Goal: Information Seeking & Learning: Learn about a topic

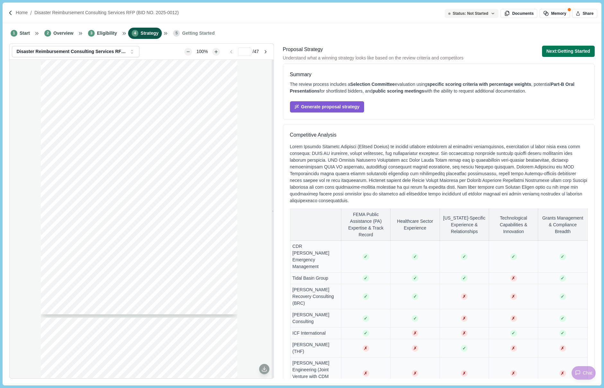
click at [20, 215] on div "[DATE] Subject: Request for Proposals (RFP) for Disaster Reimbursement Consulti…" at bounding box center [142, 219] width 264 height 318
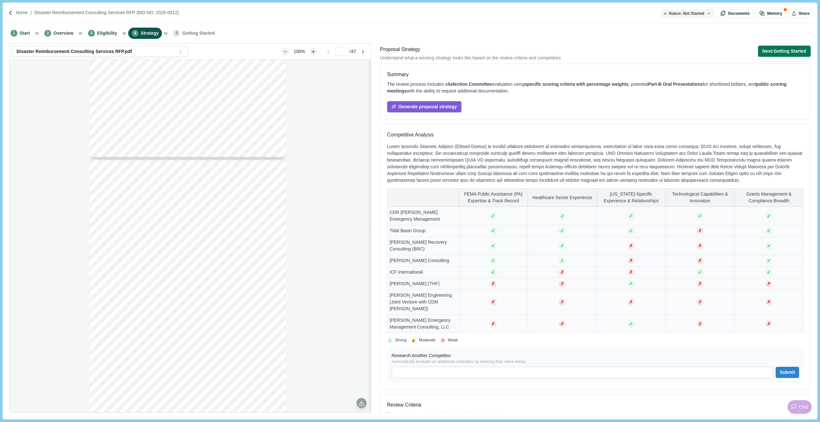
type input "*"
click at [63, 34] on span "Overview" at bounding box center [63, 33] width 20 height 7
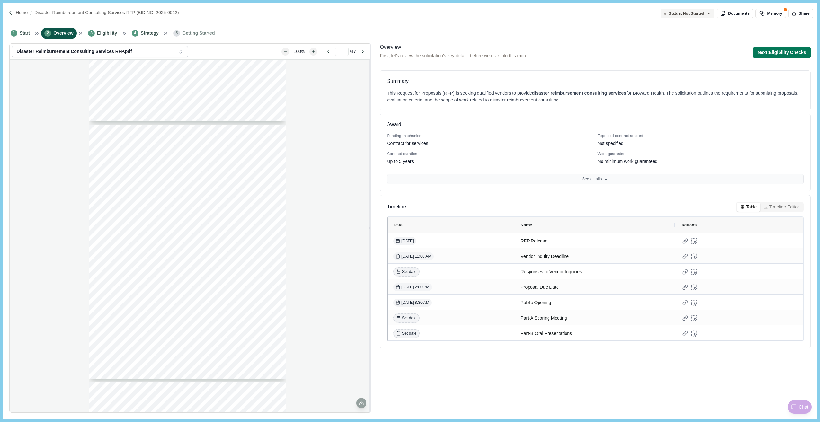
click at [604, 182] on button "See details" at bounding box center [595, 179] width 416 height 11
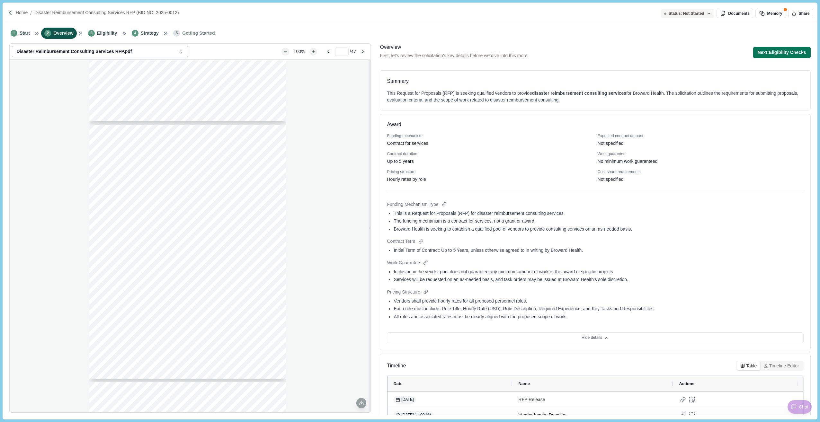
scroll to position [95, 0]
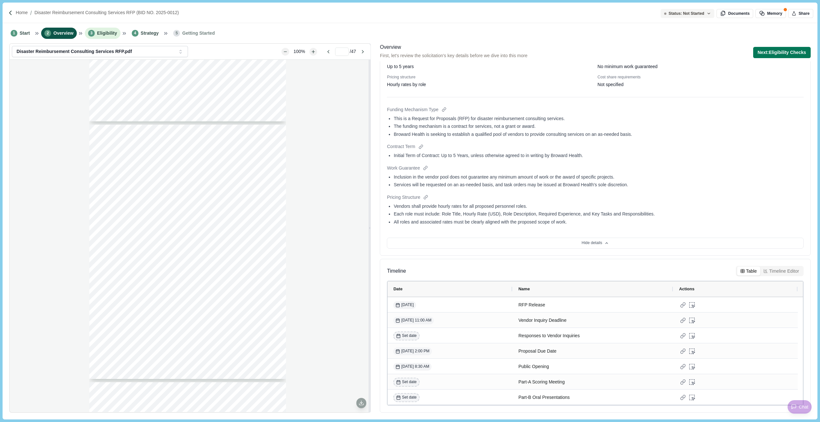
click at [93, 28] on li "3 Eligibility" at bounding box center [103, 33] width 36 height 11
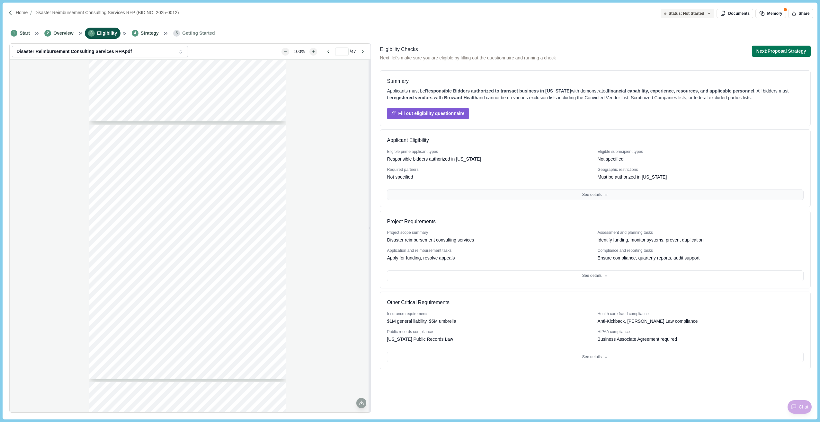
click at [590, 196] on button "See details" at bounding box center [595, 195] width 416 height 11
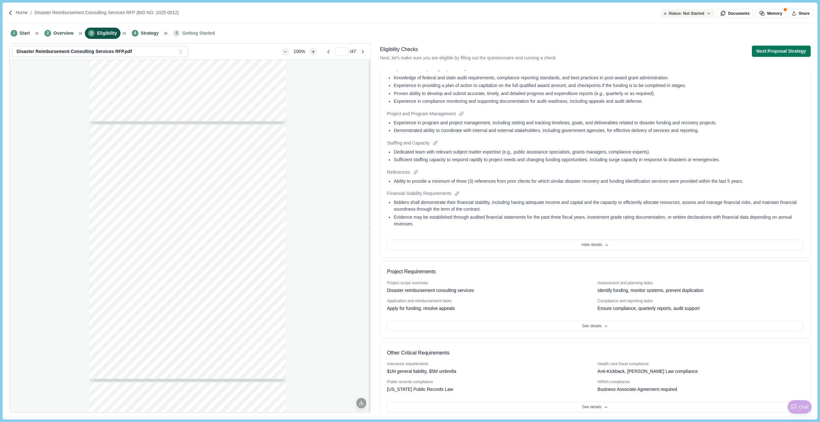
scroll to position [446, 0]
click at [604, 239] on button "Hide details" at bounding box center [595, 244] width 416 height 11
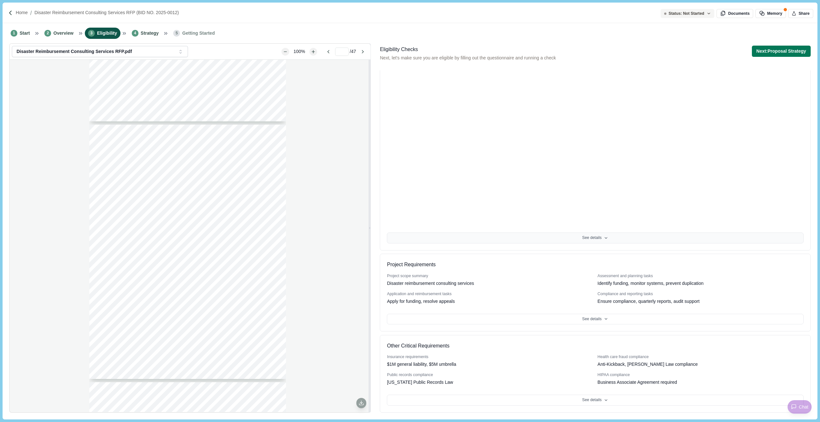
scroll to position [0, 0]
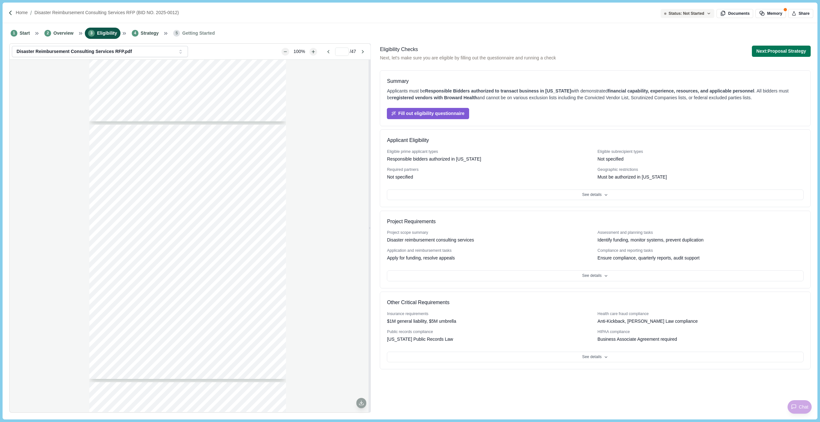
click at [593, 273] on button "See details" at bounding box center [595, 276] width 416 height 11
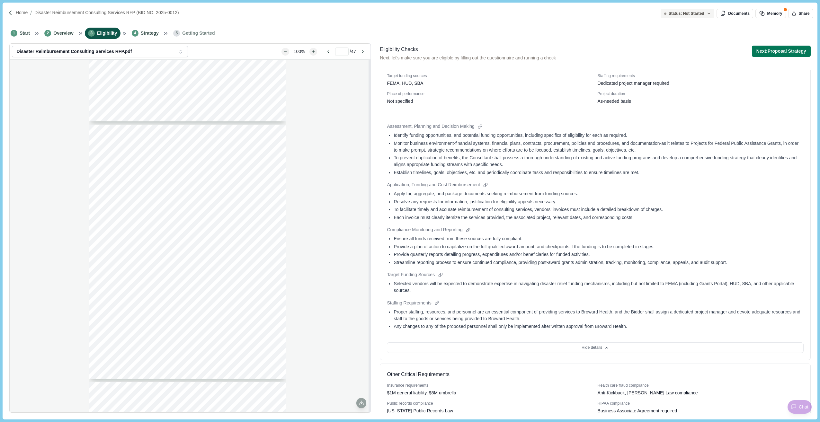
scroll to position [221, 0]
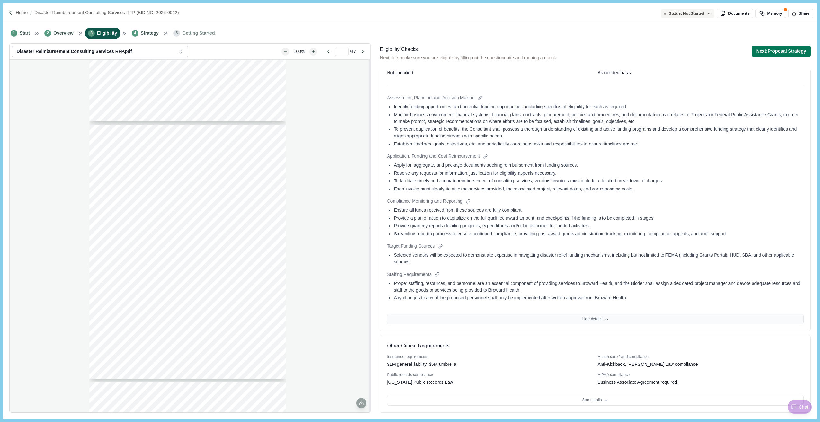
click at [604, 317] on button "Hide details" at bounding box center [595, 319] width 416 height 11
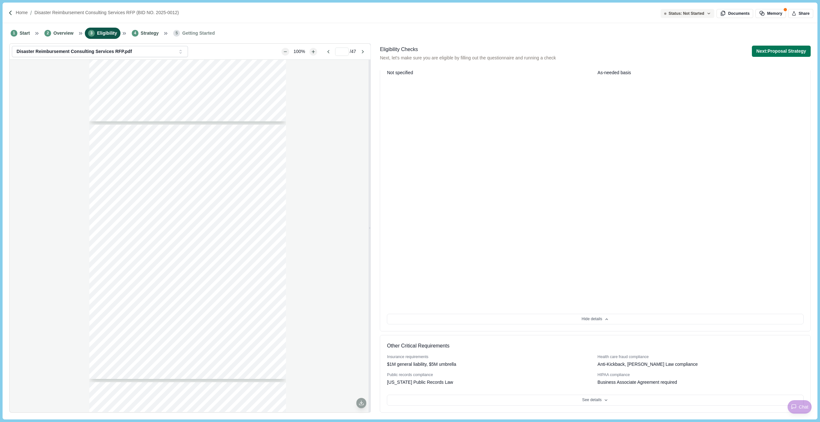
scroll to position [0, 0]
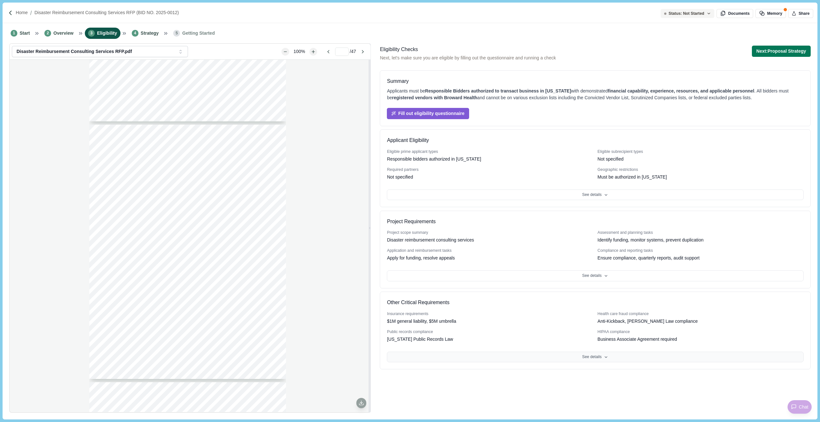
click at [604, 357] on icon at bounding box center [606, 357] width 4 height 4
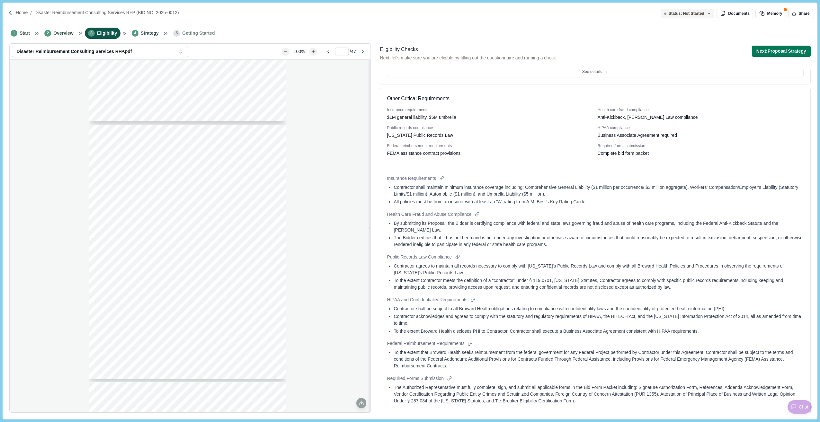
scroll to position [219, 0]
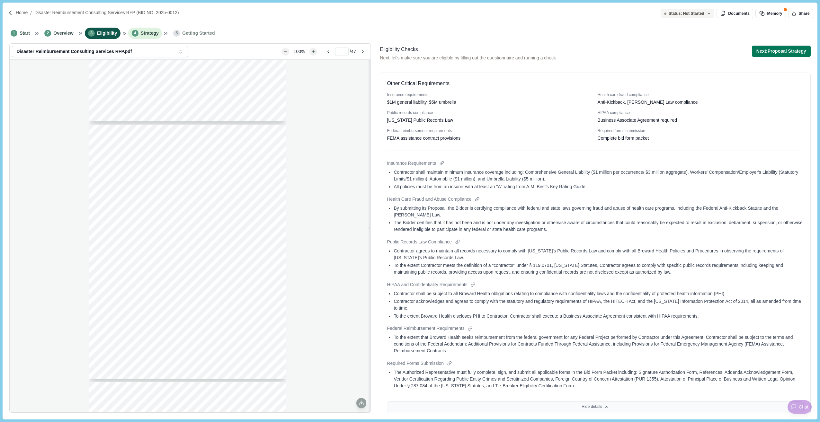
click at [146, 36] on span "Strategy" at bounding box center [150, 33] width 18 height 7
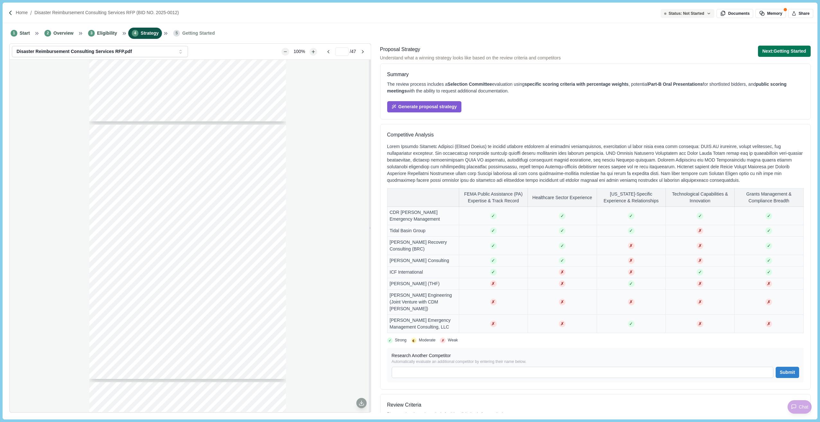
drag, startPoint x: 42, startPoint y: 140, endPoint x: 42, endPoint y: 136, distance: 3.9
click at [42, 139] on div "[DATE] Subject: Request for Proposals (RFP) for Disaster Reimbursement Consulti…" at bounding box center [190, 236] width 361 height 353
click at [23, 14] on p "Home" at bounding box center [22, 12] width 12 height 7
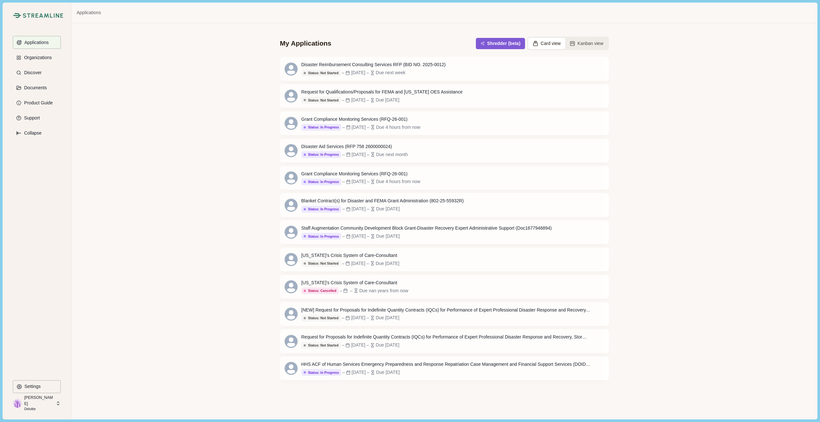
click at [32, 16] on img at bounding box center [43, 15] width 40 height 5
click at [25, 65] on div "Applications Organizations Discover Documents Product Guide Support Collapse" at bounding box center [37, 208] width 48 height 344
click at [31, 78] on button "Discover" at bounding box center [37, 72] width 48 height 13
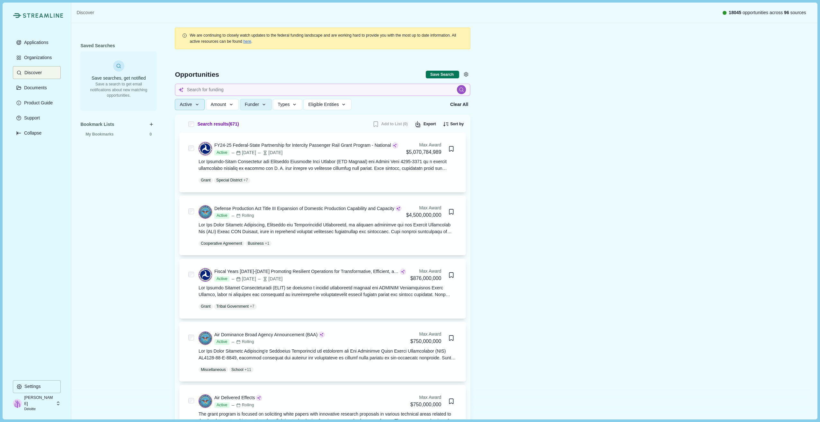
click at [200, 105] on icon "button" at bounding box center [197, 105] width 6 height 6
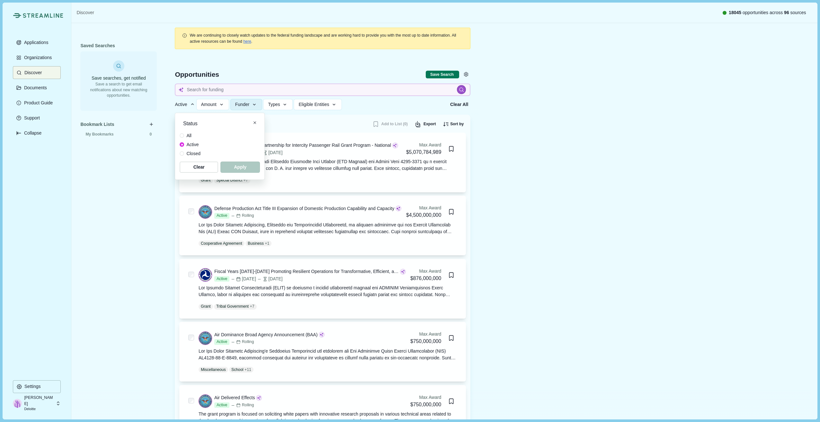
click at [195, 105] on icon "button" at bounding box center [193, 105] width 6 height 6
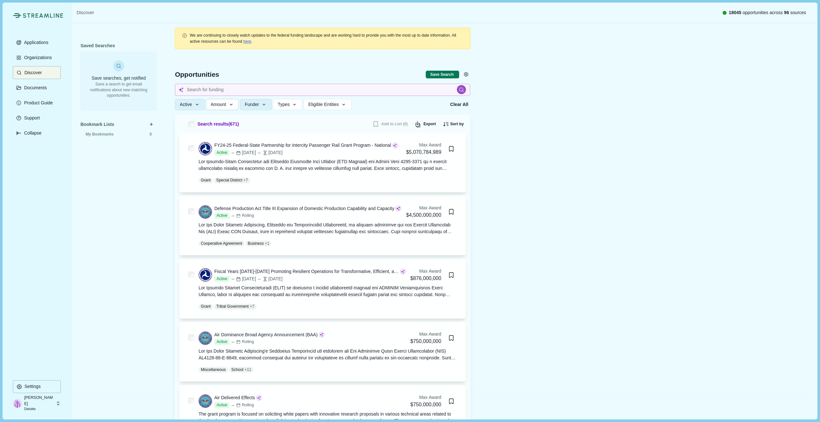
click at [226, 103] on span "Amount" at bounding box center [218, 104] width 15 height 5
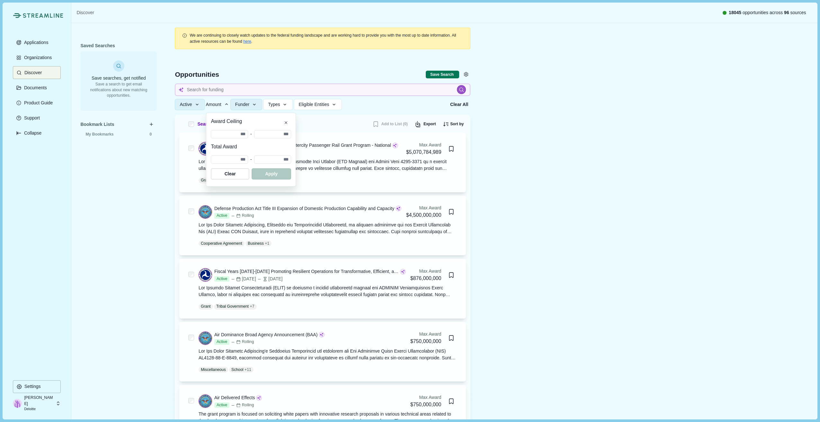
click at [221, 103] on span "Amount" at bounding box center [213, 104] width 15 height 5
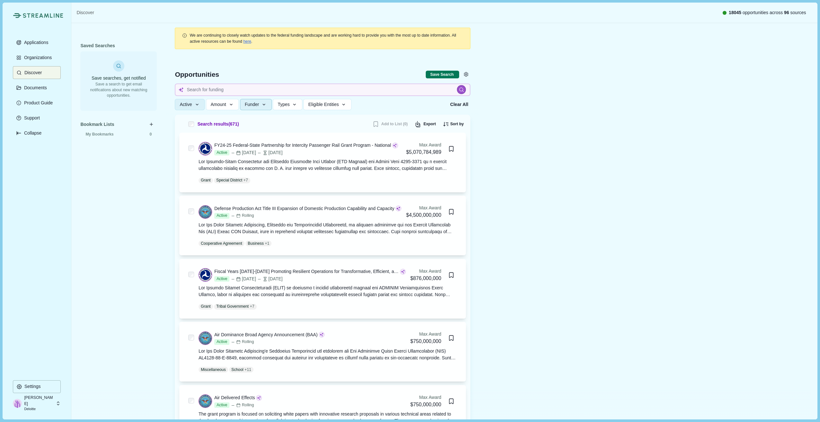
click at [263, 103] on icon "button" at bounding box center [264, 105] width 6 height 6
click at [283, 106] on span "Types" at bounding box center [284, 104] width 12 height 5
click at [329, 106] on span "Eligible Entities" at bounding box center [314, 104] width 31 height 5
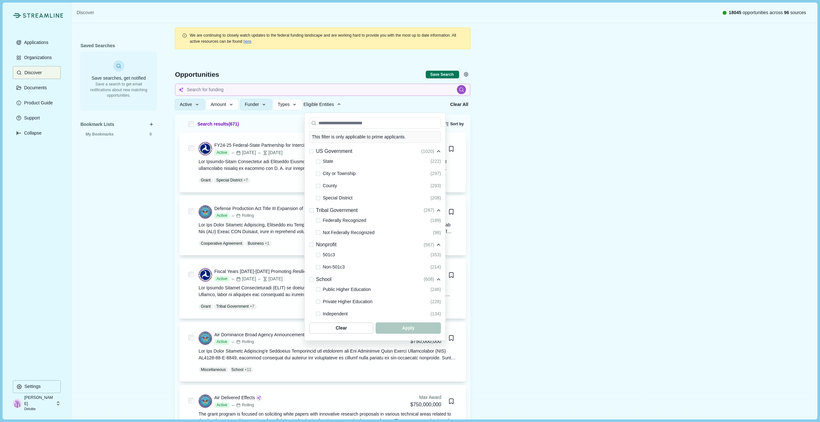
click at [317, 161] on span at bounding box center [318, 161] width 4 height 4
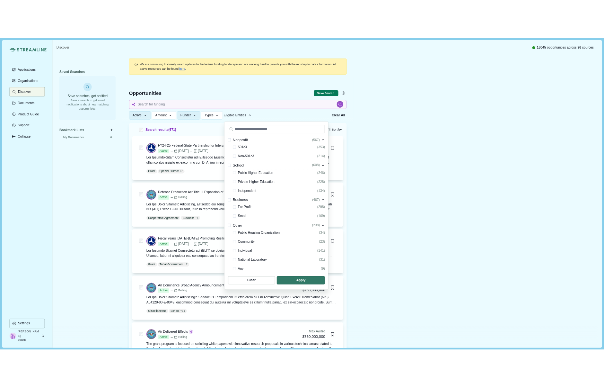
scroll to position [108, 0]
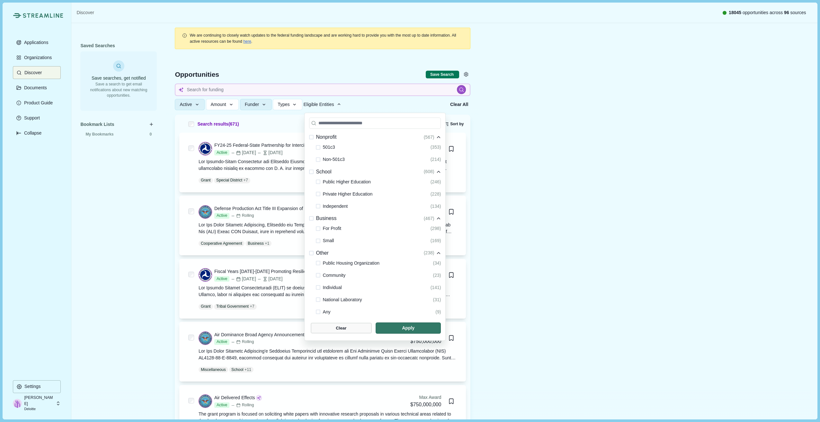
click at [361, 329] on span "button" at bounding box center [341, 328] width 61 height 11
